Goal: Task Accomplishment & Management: Use online tool/utility

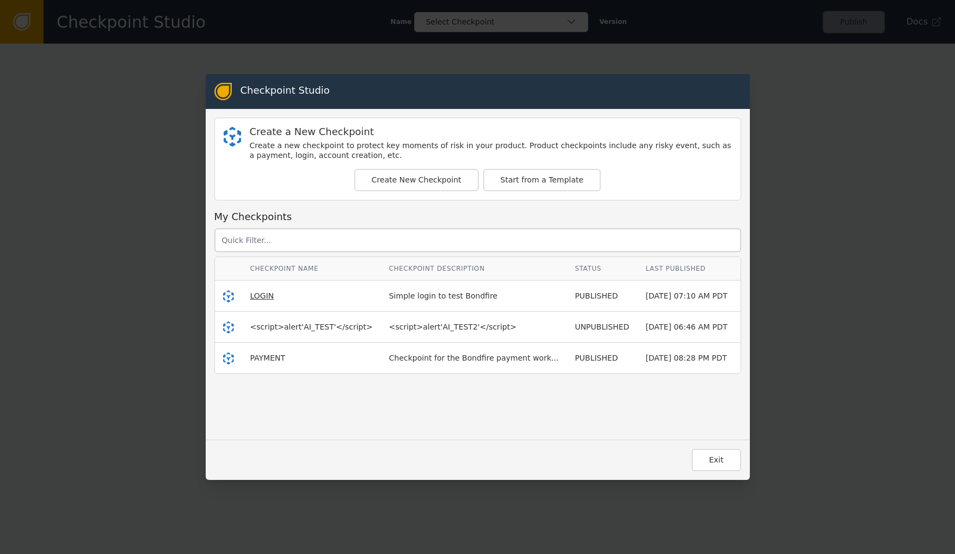
click at [257, 298] on span "LOGIN" at bounding box center [262, 295] width 24 height 9
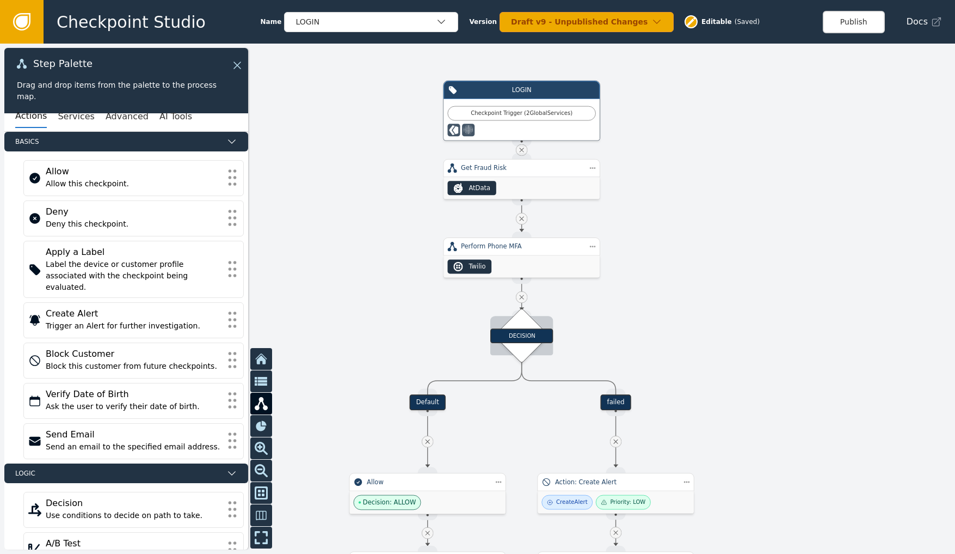
click at [528, 336] on div "DECISION" at bounding box center [522, 335] width 63 height 15
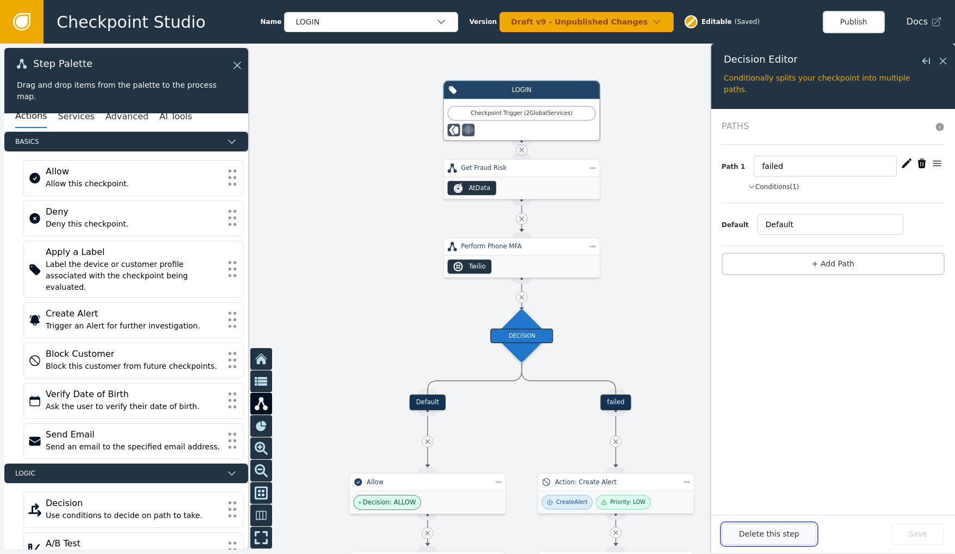
click at [792, 533] on button "Delete this step" at bounding box center [769, 533] width 94 height 21
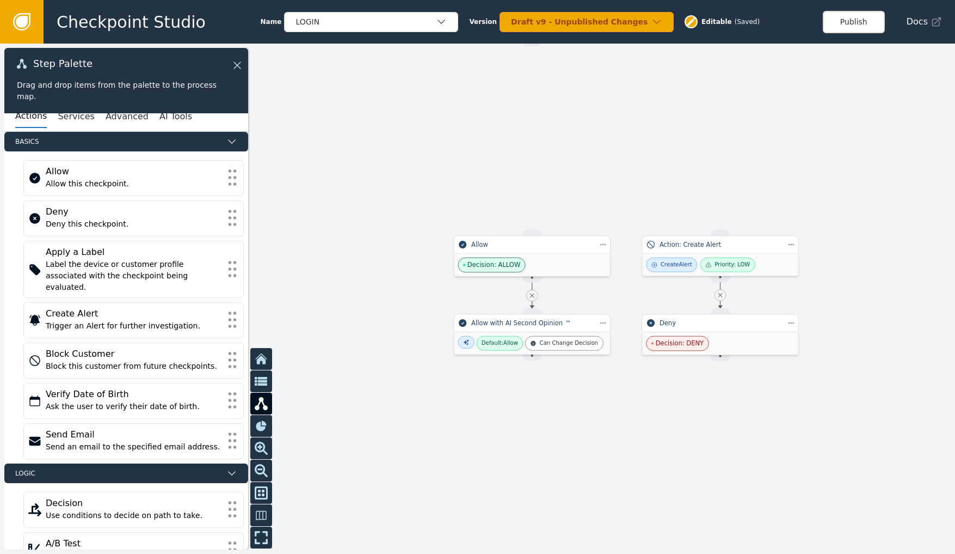
drag, startPoint x: 363, startPoint y: 418, endPoint x: 487, endPoint y: 180, distance: 268.6
click at [455, 155] on div at bounding box center [477, 299] width 955 height 510
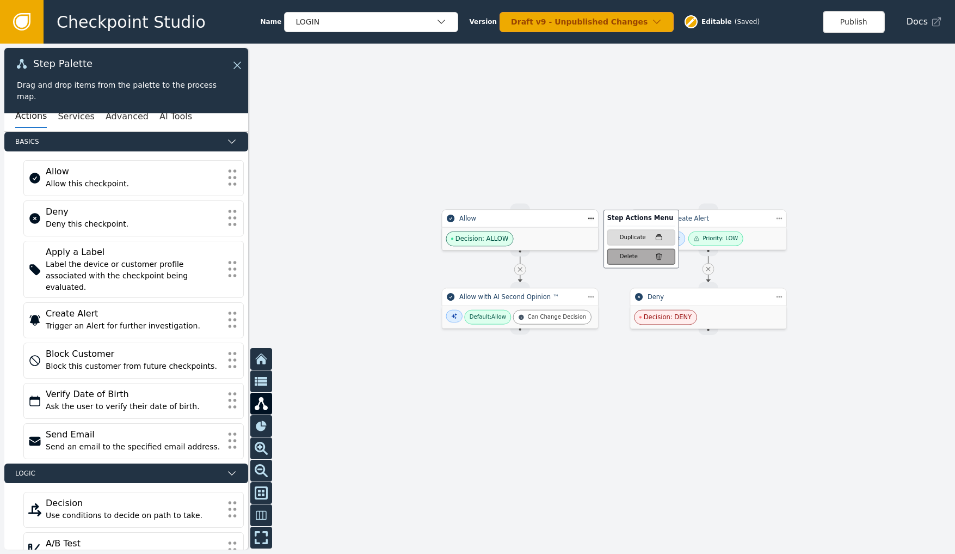
click at [625, 260] on div "Delete" at bounding box center [629, 257] width 18 height 8
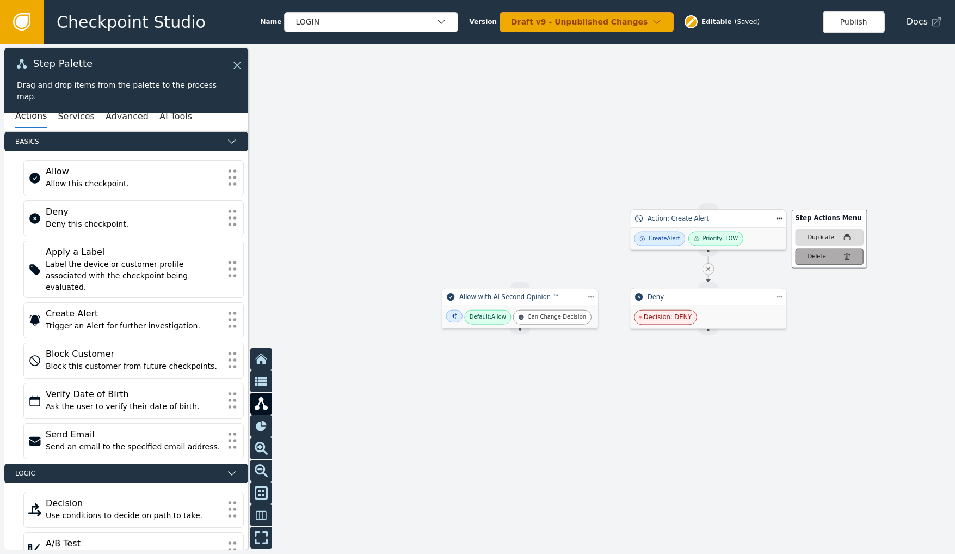
click at [804, 256] on button "Delete" at bounding box center [830, 256] width 68 height 16
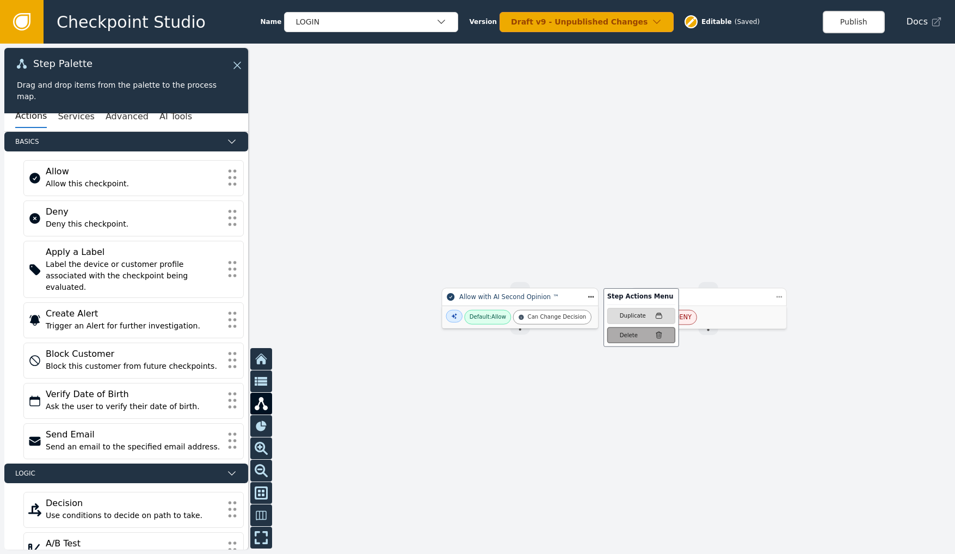
click at [627, 333] on div "Delete" at bounding box center [629, 335] width 18 height 8
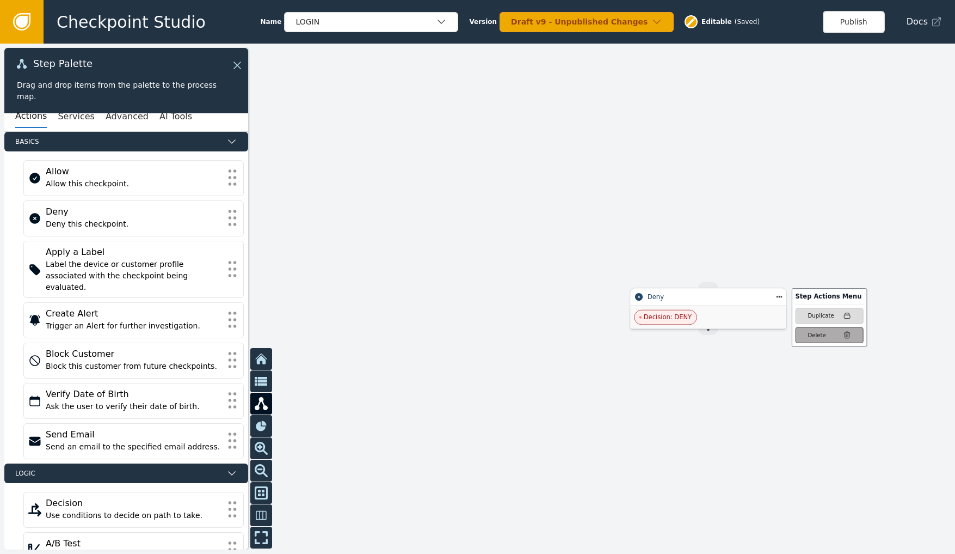
click at [814, 337] on div at bounding box center [477, 299] width 955 height 510
click at [824, 333] on div "Delete" at bounding box center [817, 335] width 18 height 8
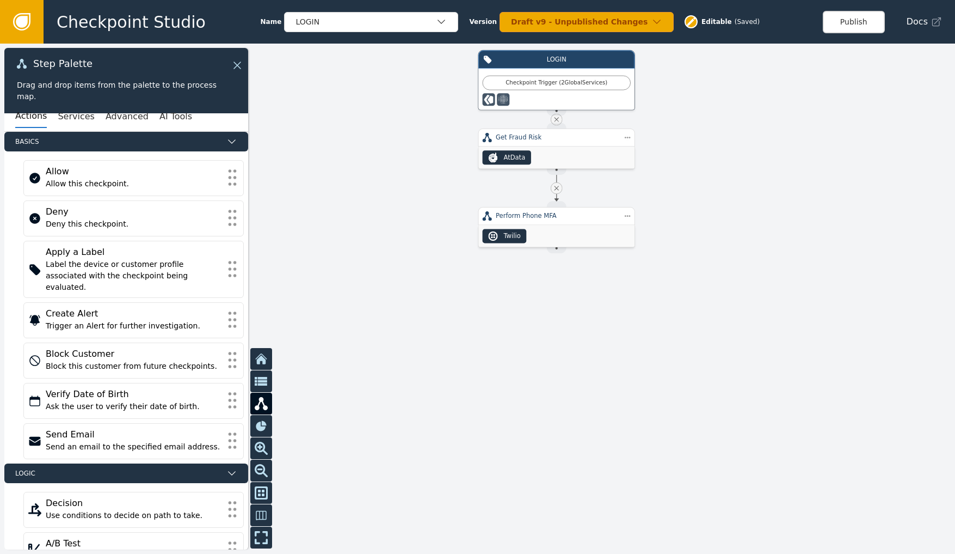
drag, startPoint x: 660, startPoint y: 207, endPoint x: 686, endPoint y: 390, distance: 185.4
click at [690, 418] on div at bounding box center [477, 299] width 955 height 510
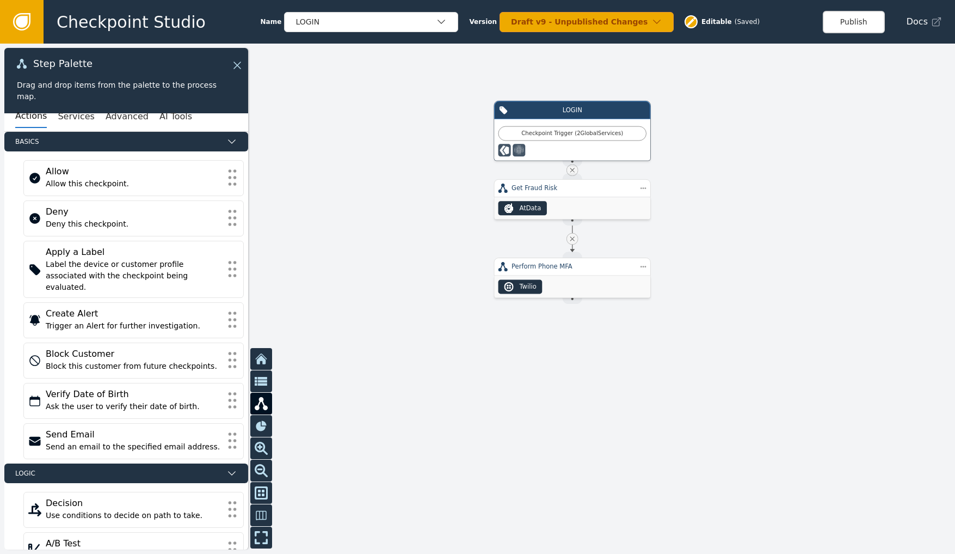
drag, startPoint x: 725, startPoint y: 256, endPoint x: 732, endPoint y: 237, distance: 20.0
click at [732, 237] on div at bounding box center [477, 299] width 955 height 510
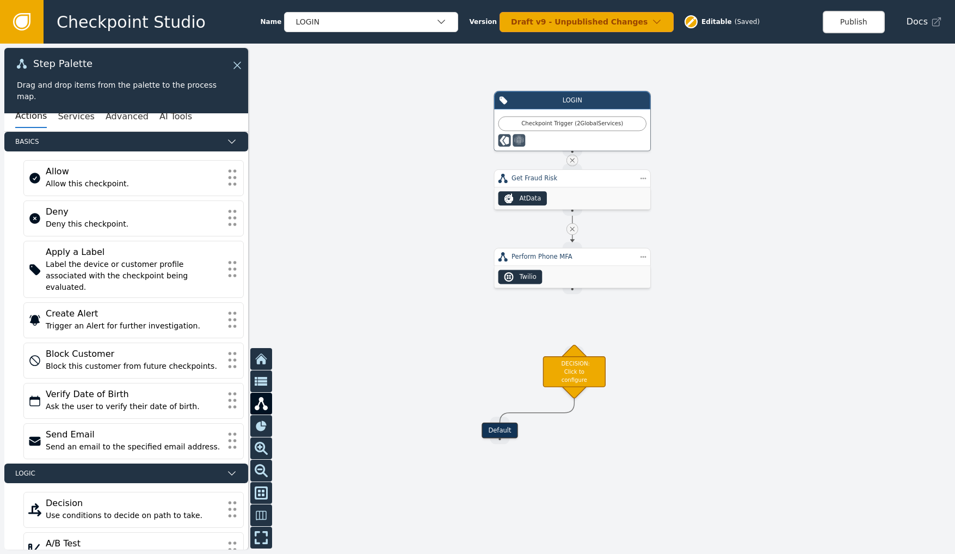
drag, startPoint x: 612, startPoint y: 443, endPoint x: 510, endPoint y: 436, distance: 102.6
click at [510, 436] on div "Default" at bounding box center [500, 430] width 36 height 16
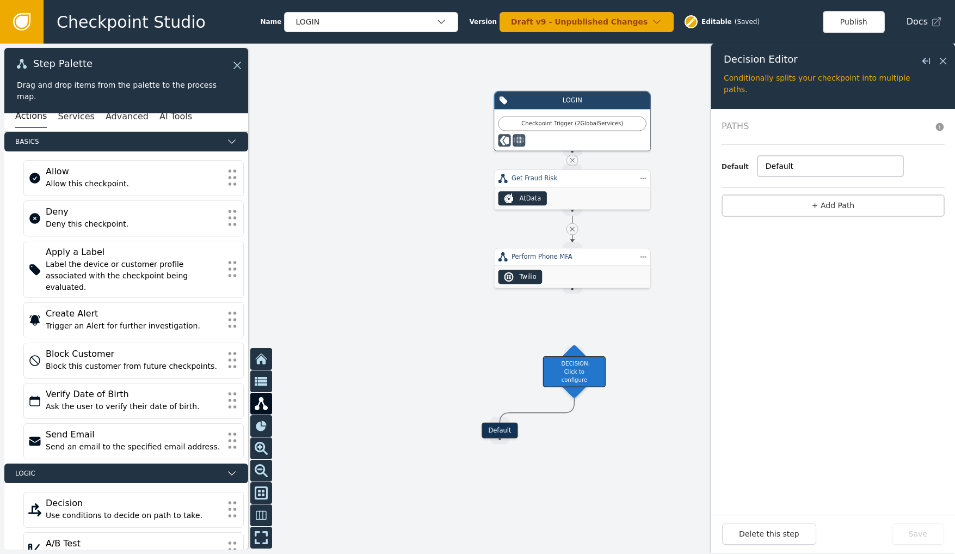
click at [769, 161] on input "Default" at bounding box center [831, 166] width 146 height 21
click at [566, 377] on div "DECISION: Click to configure" at bounding box center [574, 371] width 63 height 31
click at [811, 209] on button "+ Add Path" at bounding box center [833, 205] width 223 height 22
click at [620, 422] on div at bounding box center [477, 299] width 955 height 510
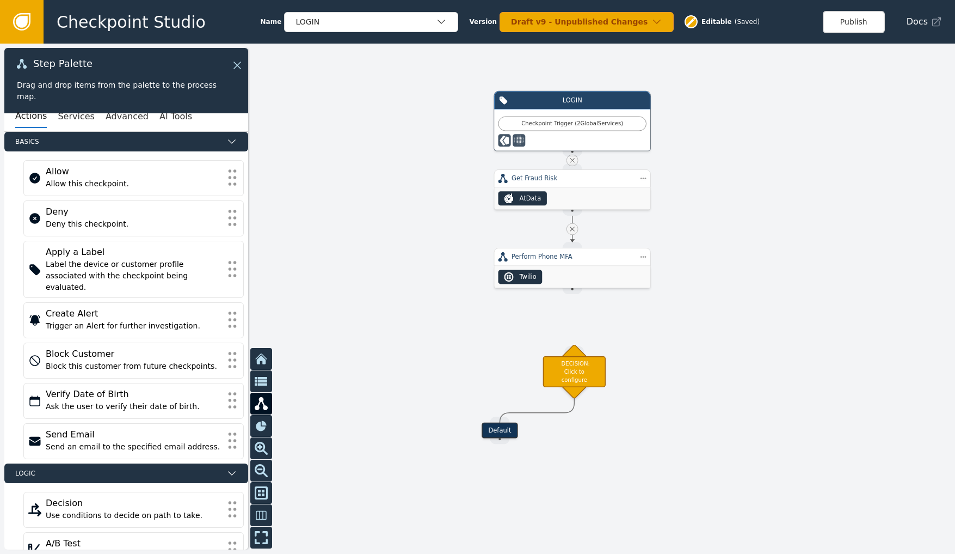
click at [500, 432] on div "Default" at bounding box center [500, 430] width 36 height 16
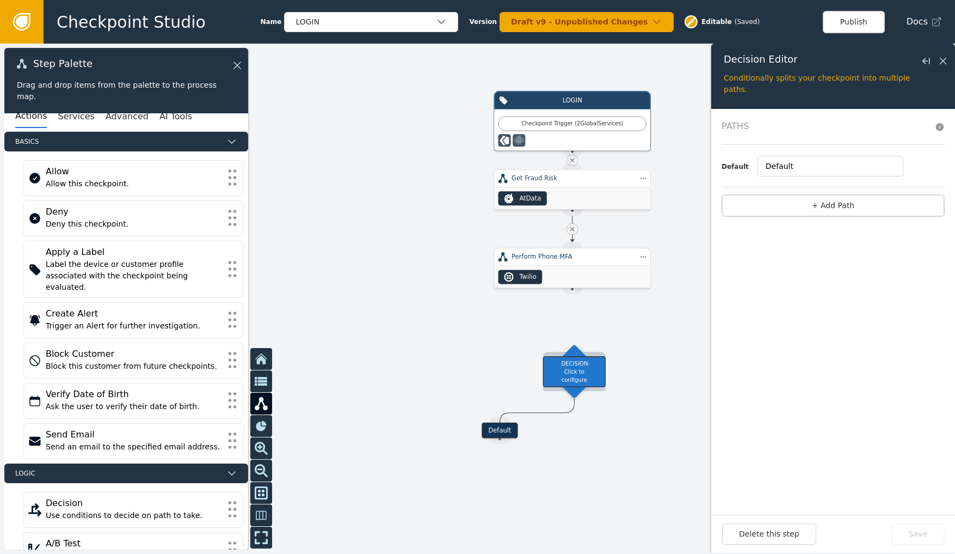
click at [584, 368] on div "DECISION: Click to configure" at bounding box center [574, 371] width 63 height 31
click at [816, 210] on button "+ Add Path" at bounding box center [833, 205] width 223 height 22
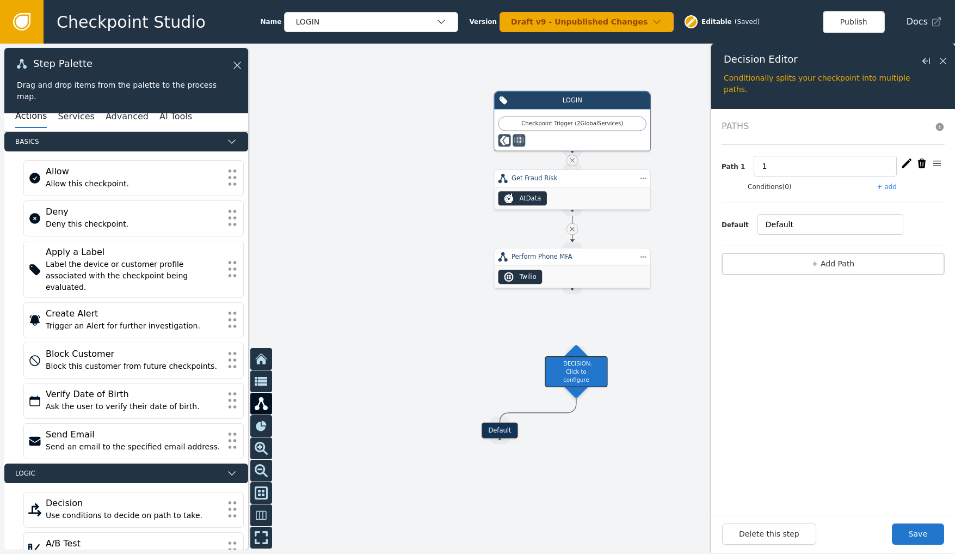
click at [791, 182] on div "Conditions (0) + add" at bounding box center [846, 187] width 197 height 10
click at [888, 184] on button "+ add" at bounding box center [888, 187] width 20 height 10
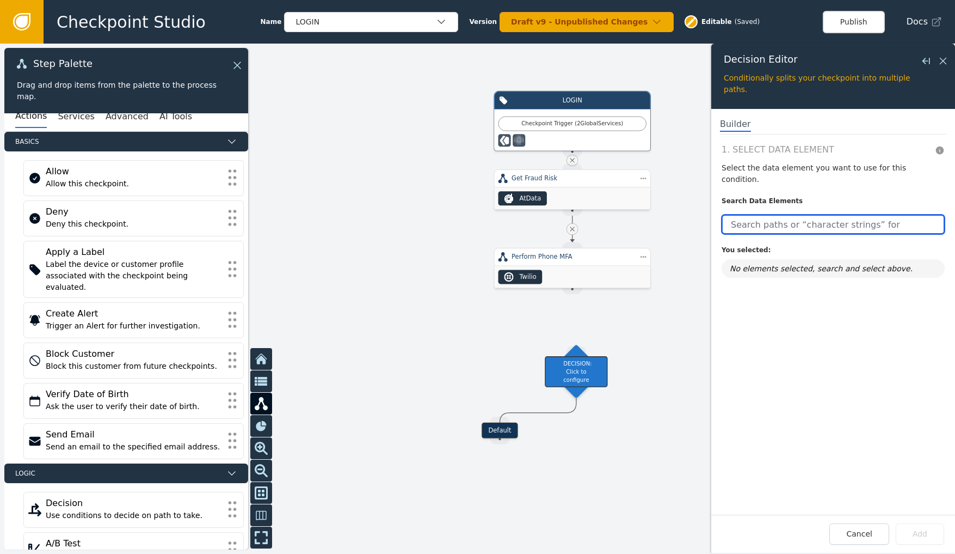
click at [780, 214] on input "text" at bounding box center [833, 224] width 223 height 20
click at [562, 393] on div at bounding box center [477, 299] width 955 height 510
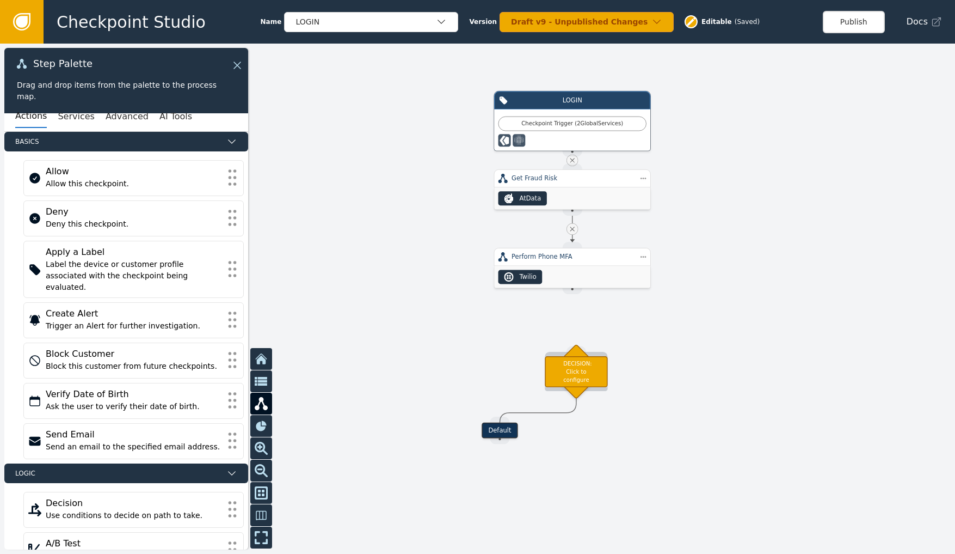
click at [577, 381] on div "DECISION: Click to configure" at bounding box center [576, 371] width 63 height 31
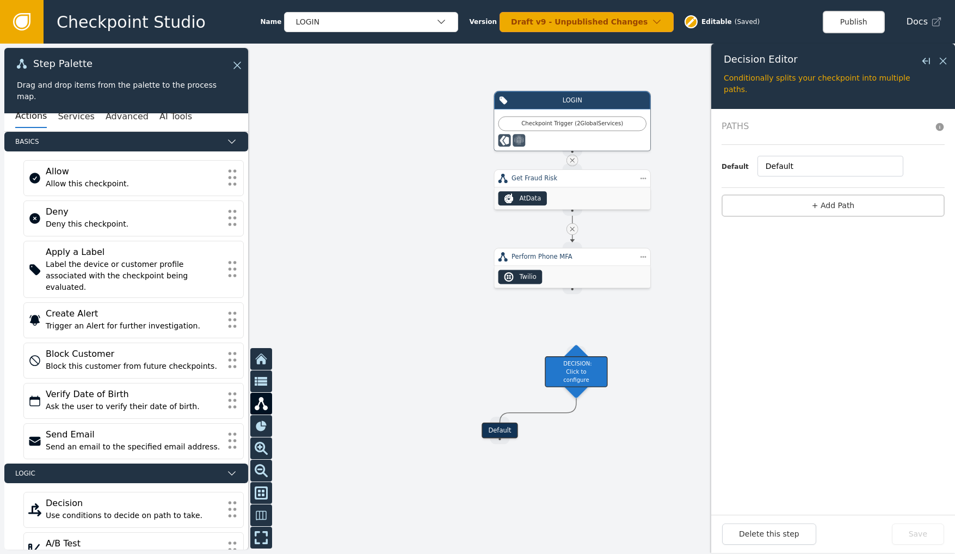
click at [511, 431] on div "Default" at bounding box center [500, 430] width 36 height 16
click at [590, 383] on div "DECISION: Click to configure" at bounding box center [576, 371] width 63 height 31
click at [786, 535] on button "Delete this step" at bounding box center [769, 533] width 94 height 21
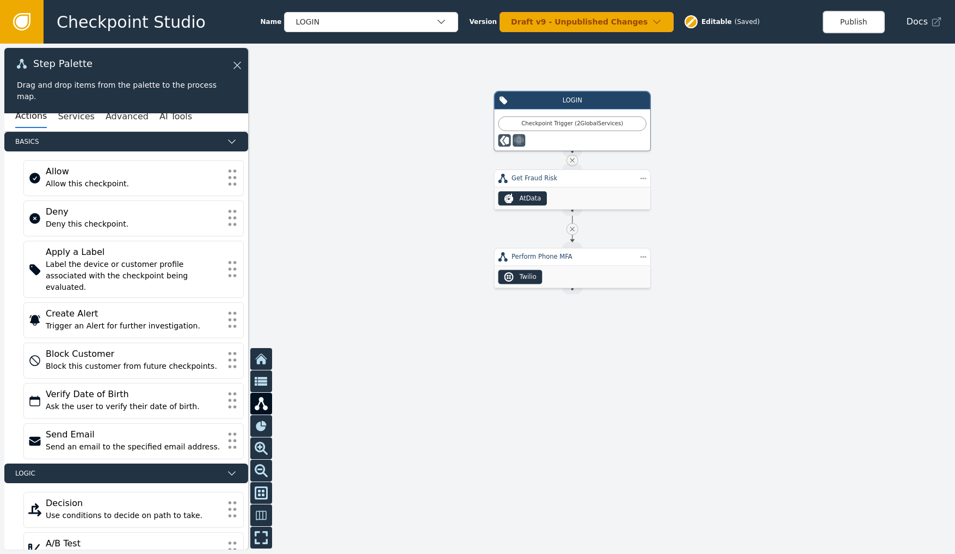
click at [514, 430] on div at bounding box center [477, 299] width 955 height 510
click at [848, 23] on button "Publish" at bounding box center [854, 22] width 62 height 22
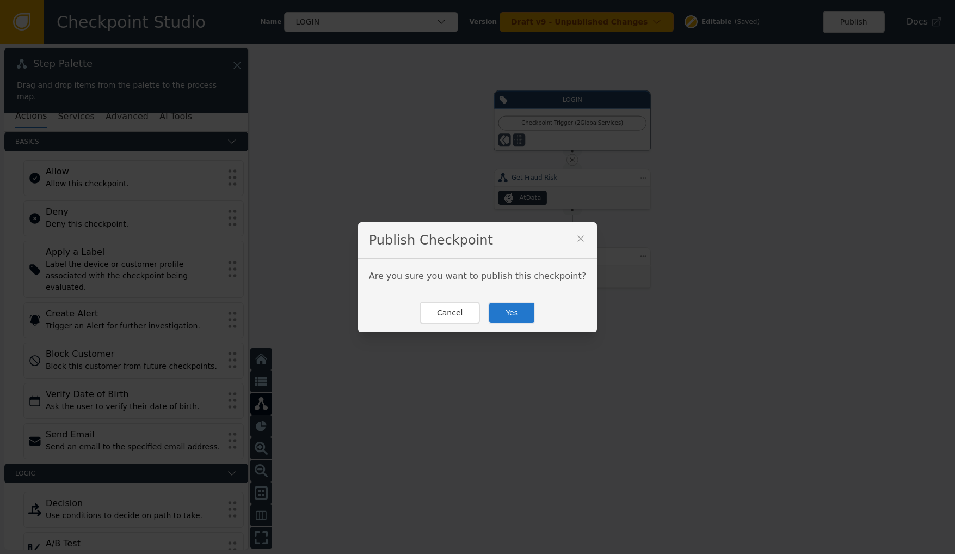
click at [500, 312] on button "Yes" at bounding box center [511, 313] width 47 height 22
